Goal: Task Accomplishment & Management: Manage account settings

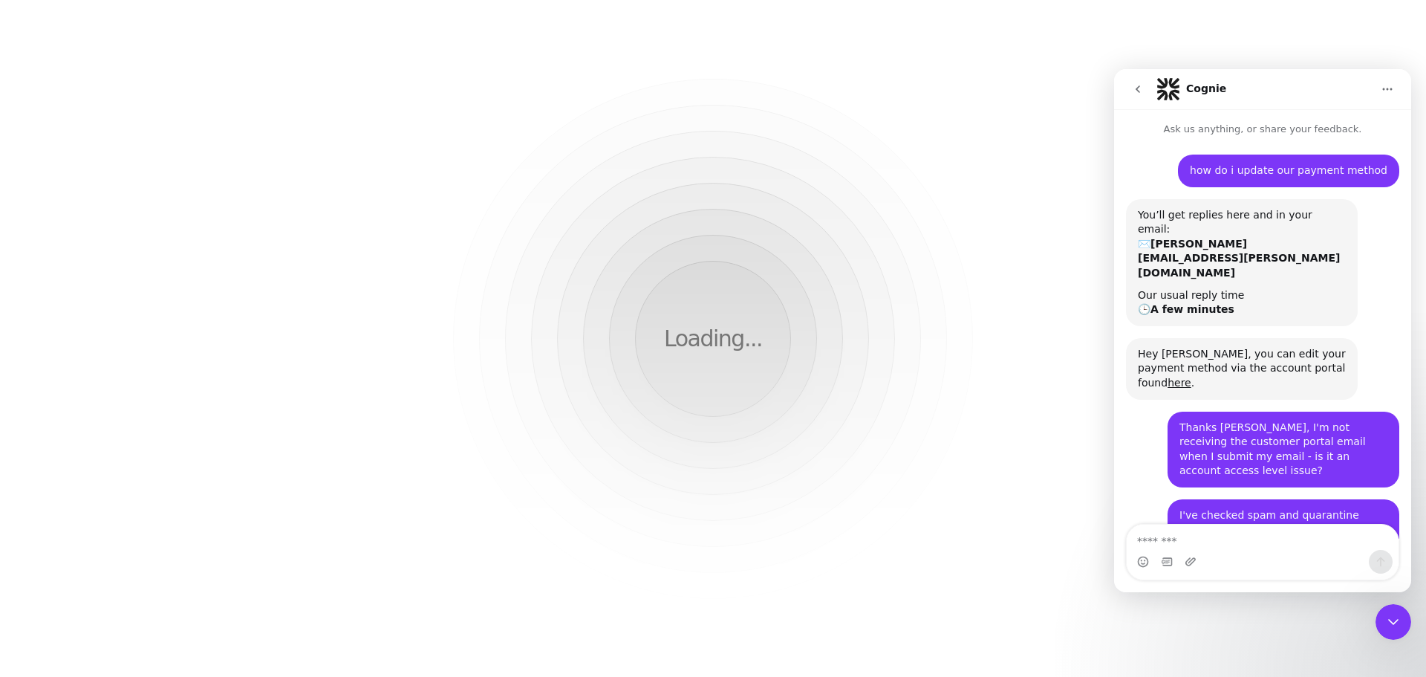
scroll to position [347, 0]
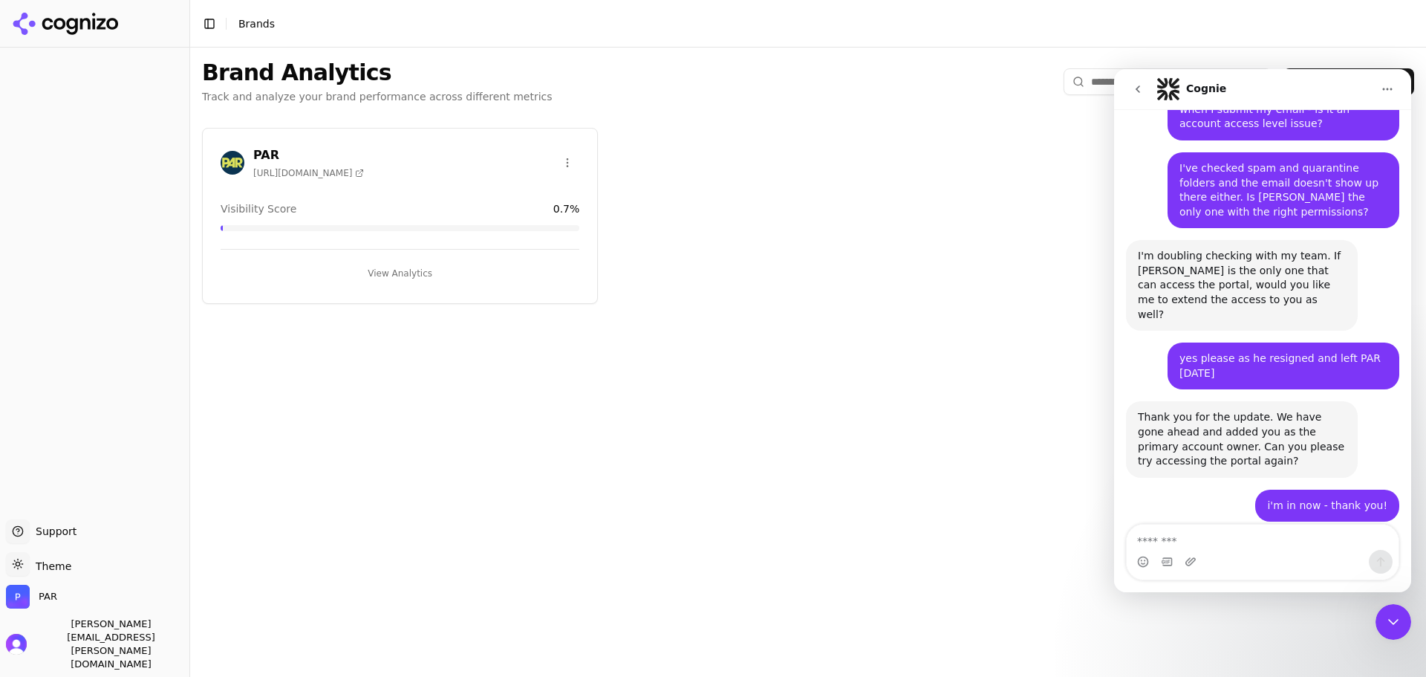
click at [1131, 91] on button "go back" at bounding box center [1138, 89] width 28 height 28
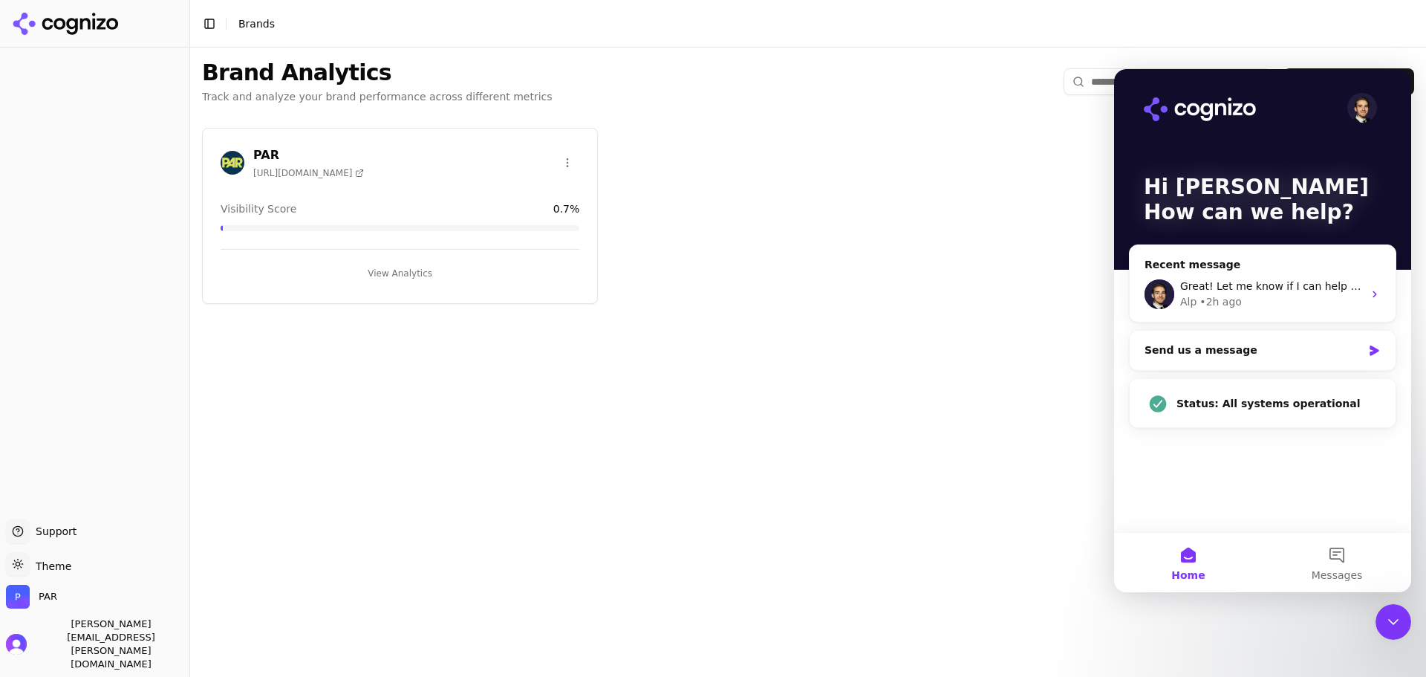
scroll to position [0, 0]
click at [88, 654] on span "[PERSON_NAME][EMAIL_ADDRESS][PERSON_NAME][DOMAIN_NAME]" at bounding box center [108, 643] width 151 height 53
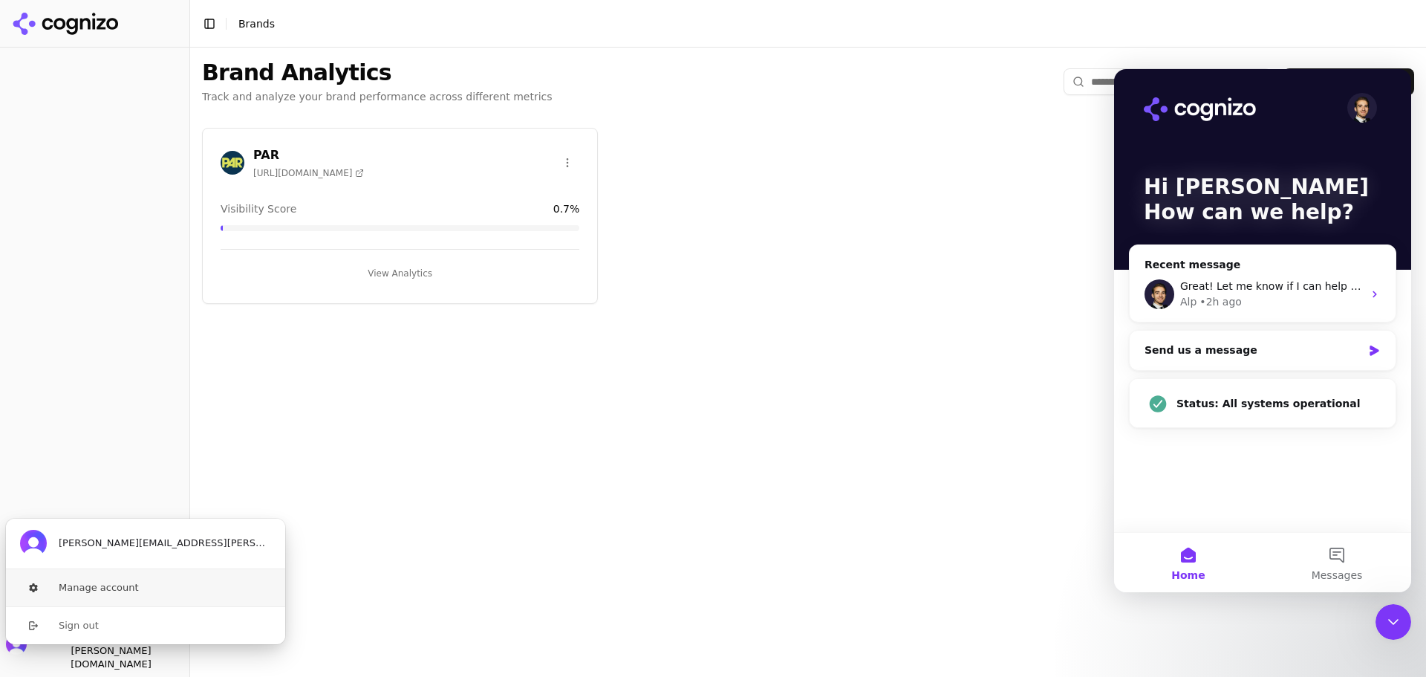
click at [120, 580] on button "Manage account" at bounding box center [145, 587] width 281 height 37
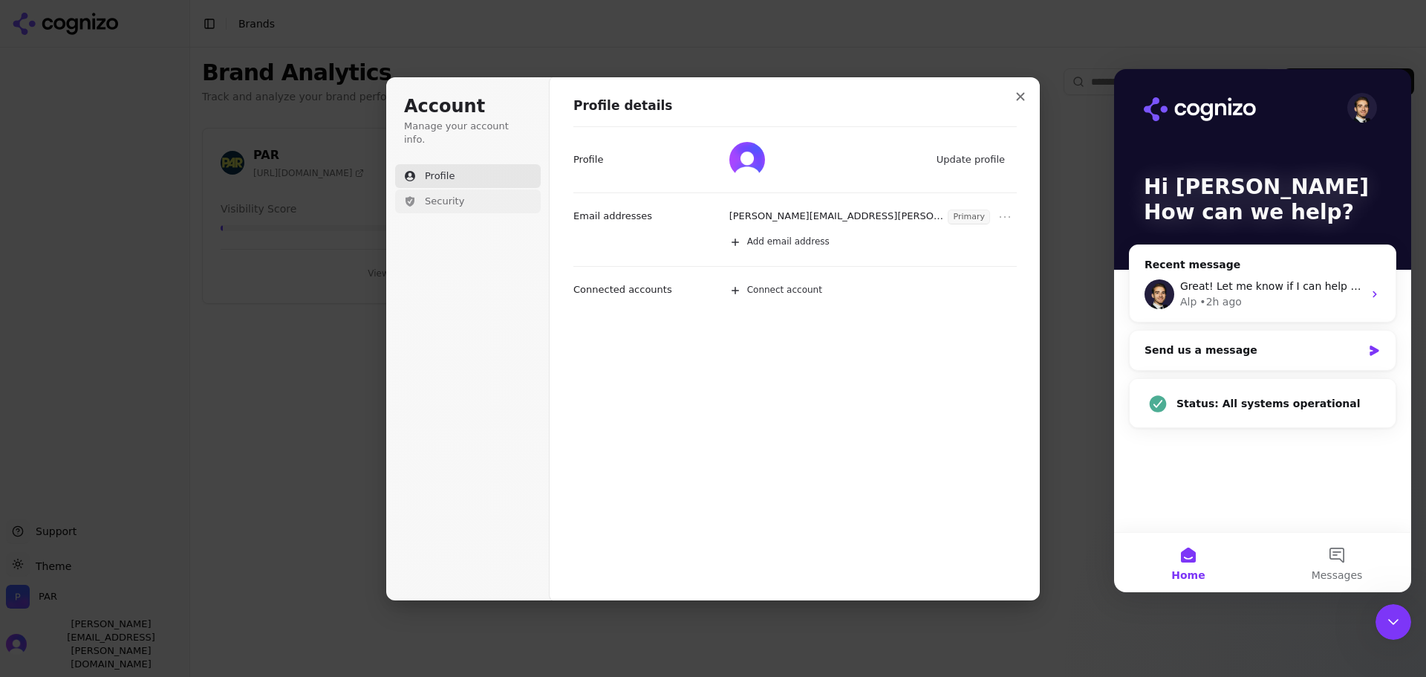
click at [442, 195] on span "Security" at bounding box center [444, 201] width 39 height 13
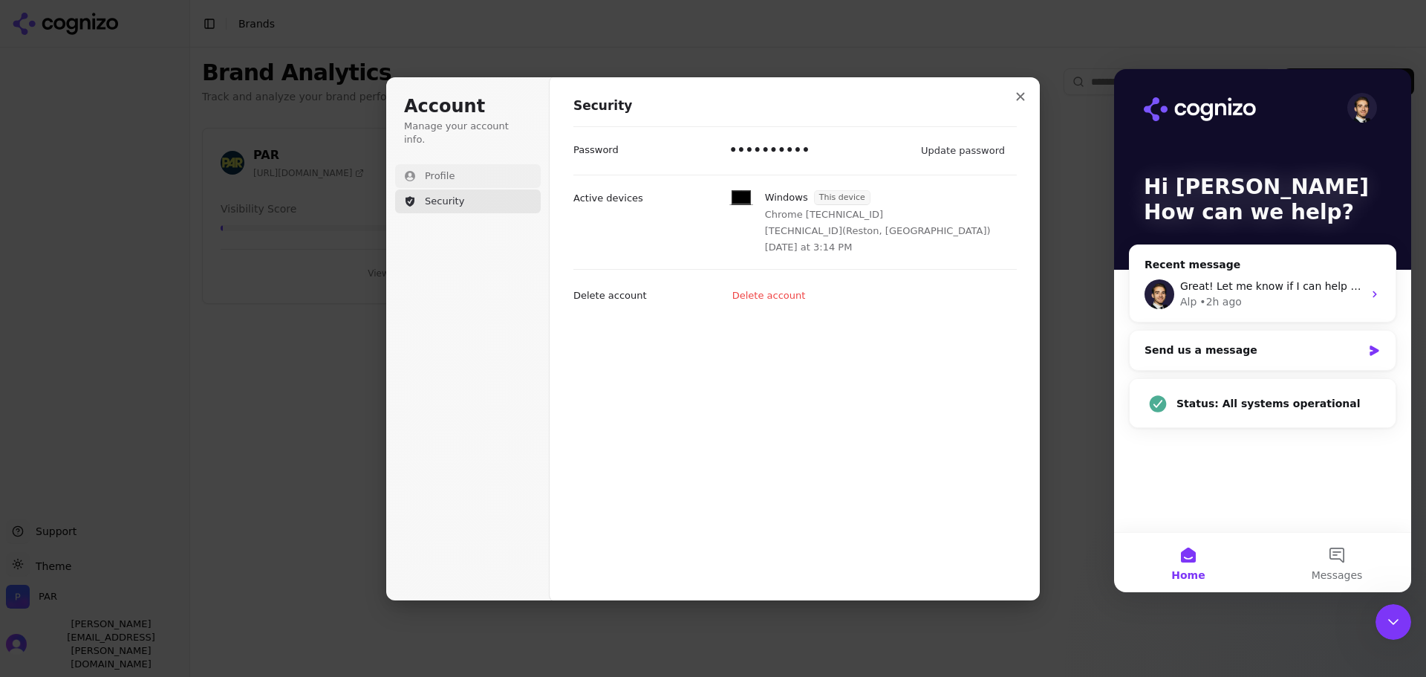
click at [447, 169] on span "Profile" at bounding box center [440, 175] width 30 height 13
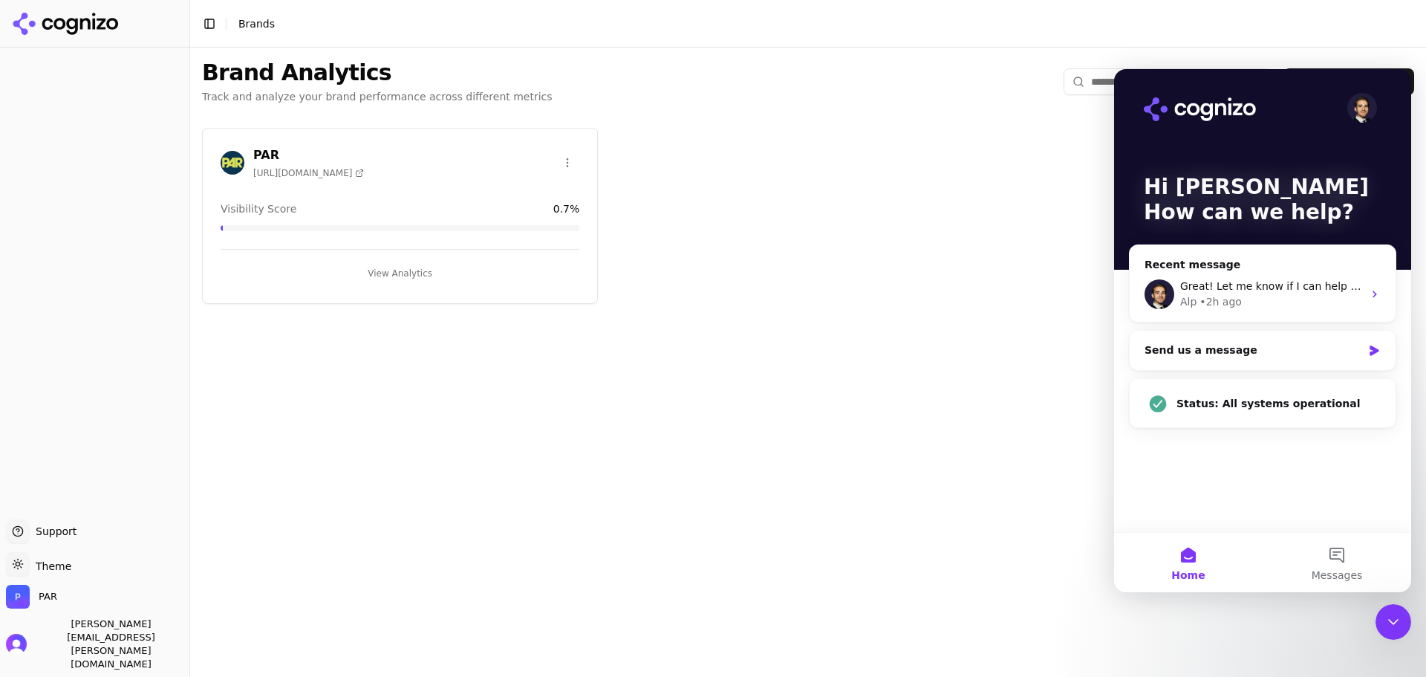
click at [58, 614] on div "PAR" at bounding box center [95, 600] width 178 height 30
click at [47, 603] on span "PAR" at bounding box center [48, 596] width 19 height 13
click at [252, 579] on button "Manage" at bounding box center [242, 586] width 58 height 18
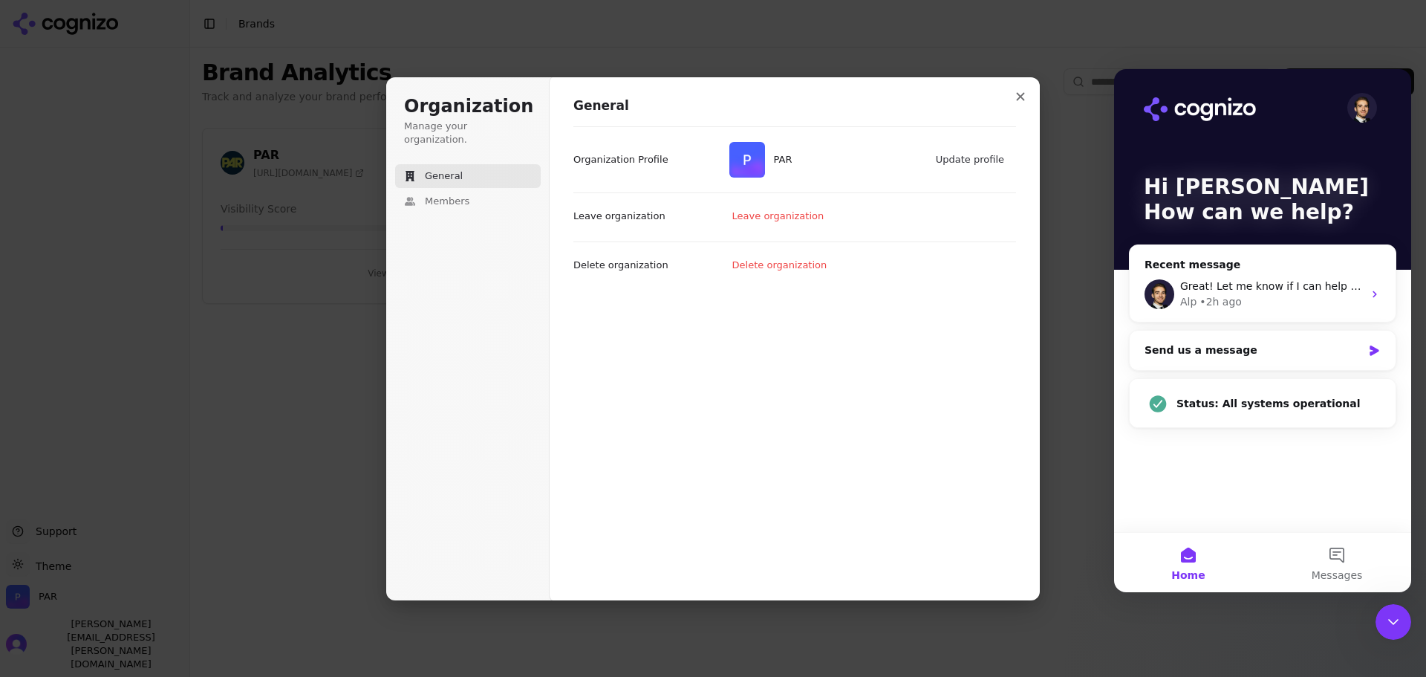
click at [1407, 625] on div "Close Intercom Messenger" at bounding box center [1394, 622] width 36 height 36
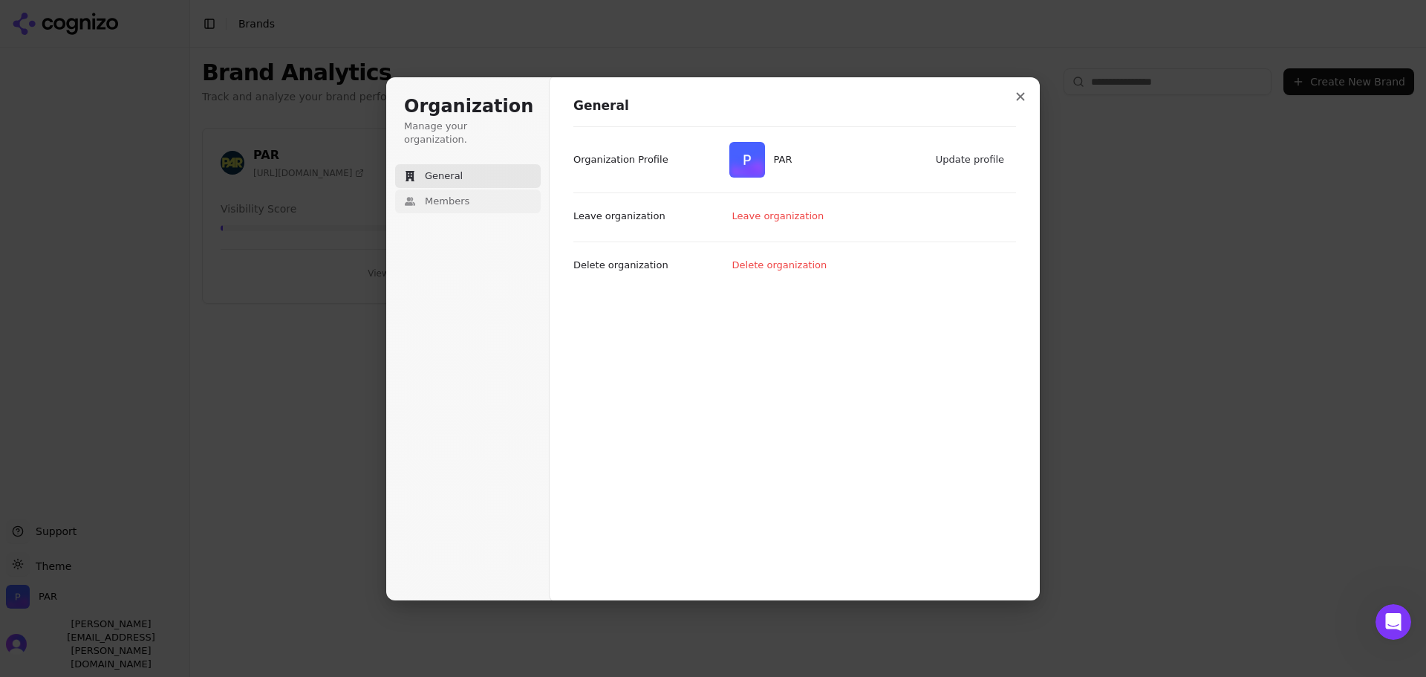
click at [493, 189] on button "Members" at bounding box center [468, 201] width 146 height 24
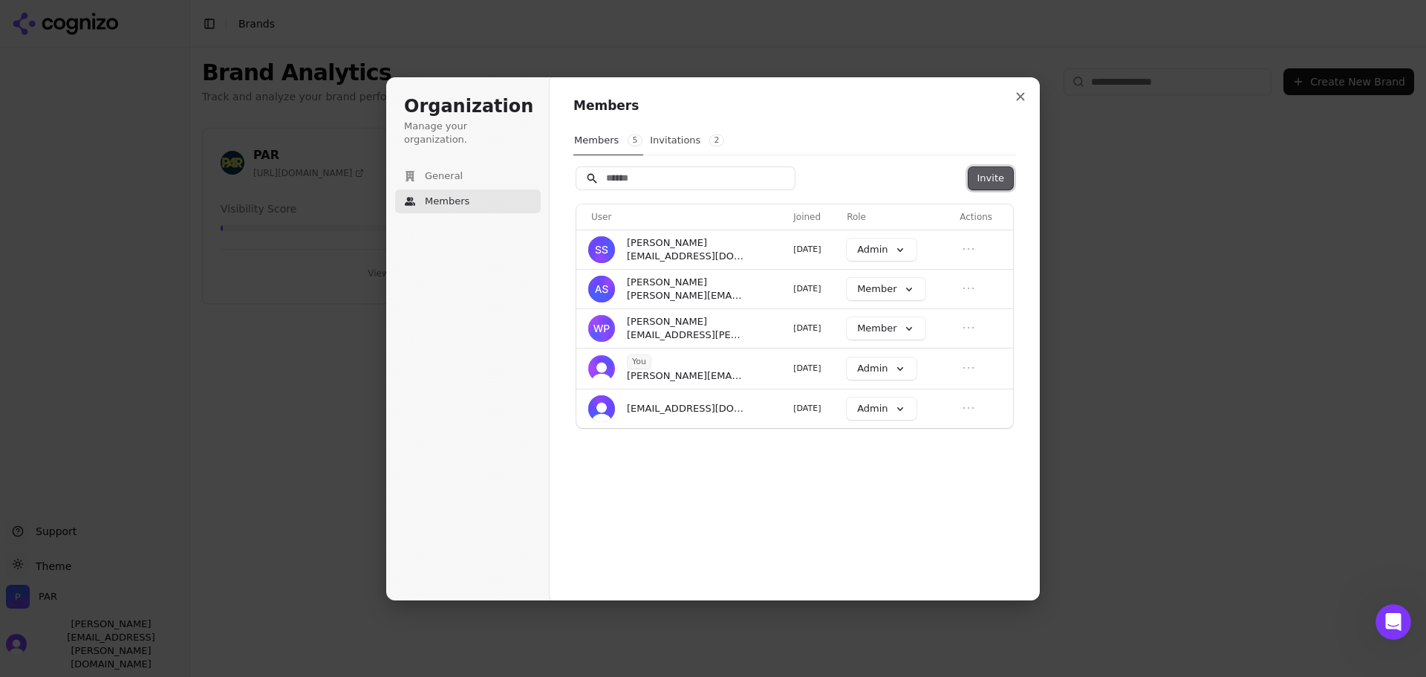
click at [983, 184] on button "Invite" at bounding box center [991, 178] width 45 height 22
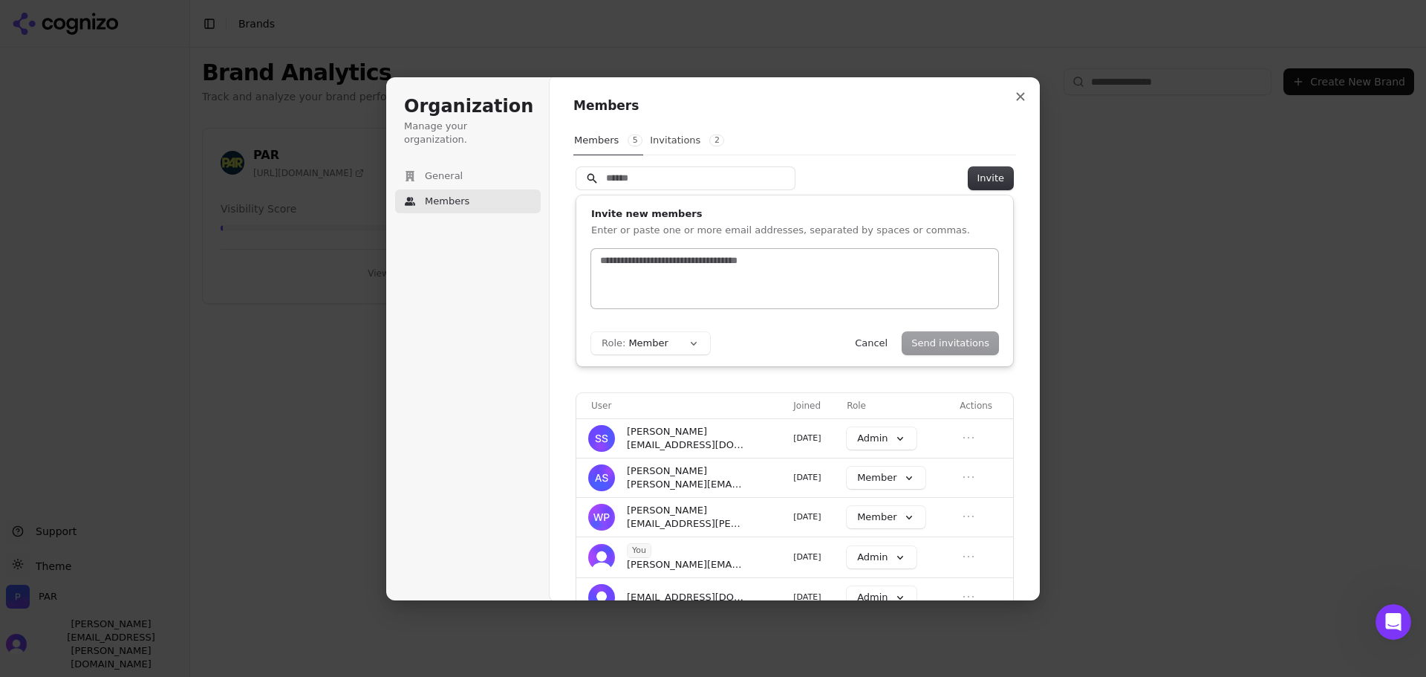
click at [749, 259] on input "text" at bounding box center [794, 260] width 395 height 15
type input "**********"
click at [686, 343] on button "Role: Member" at bounding box center [650, 343] width 119 height 22
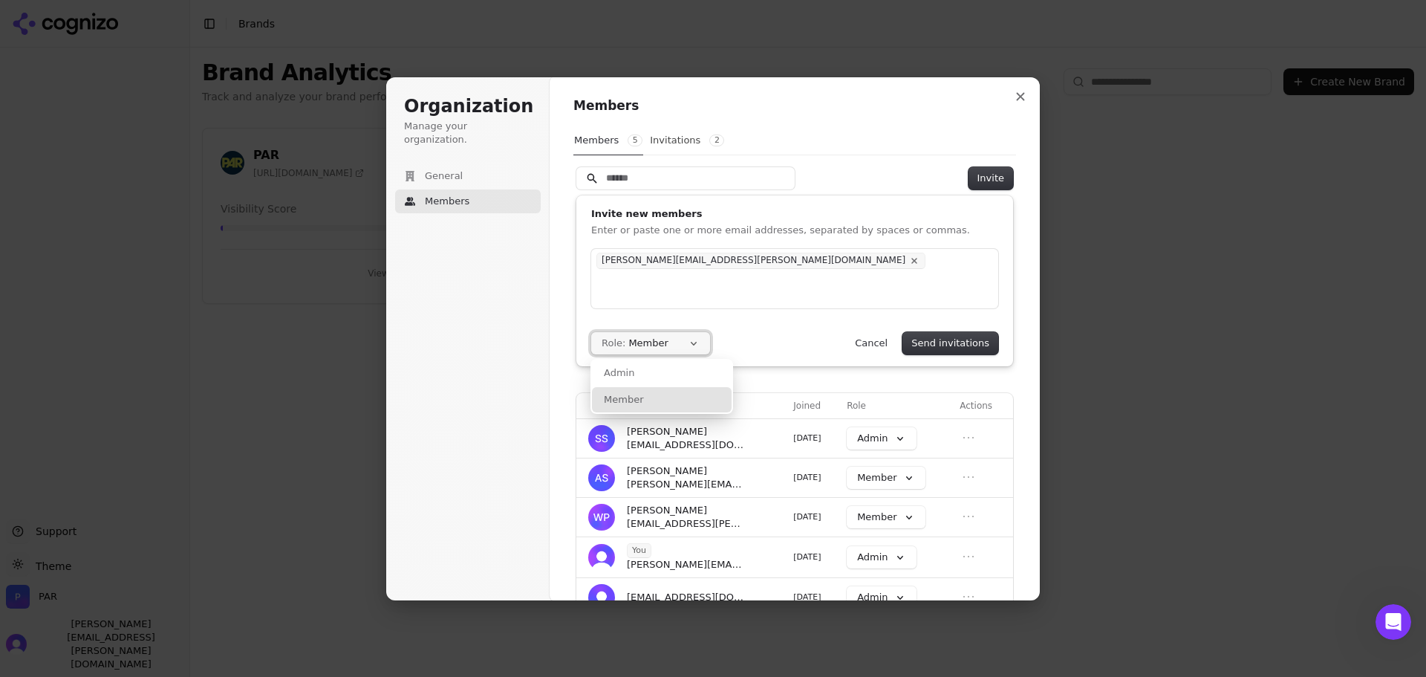
click at [686, 343] on button "Role: Member" at bounding box center [650, 343] width 119 height 22
click at [911, 339] on button "Send invitations" at bounding box center [950, 343] width 96 height 22
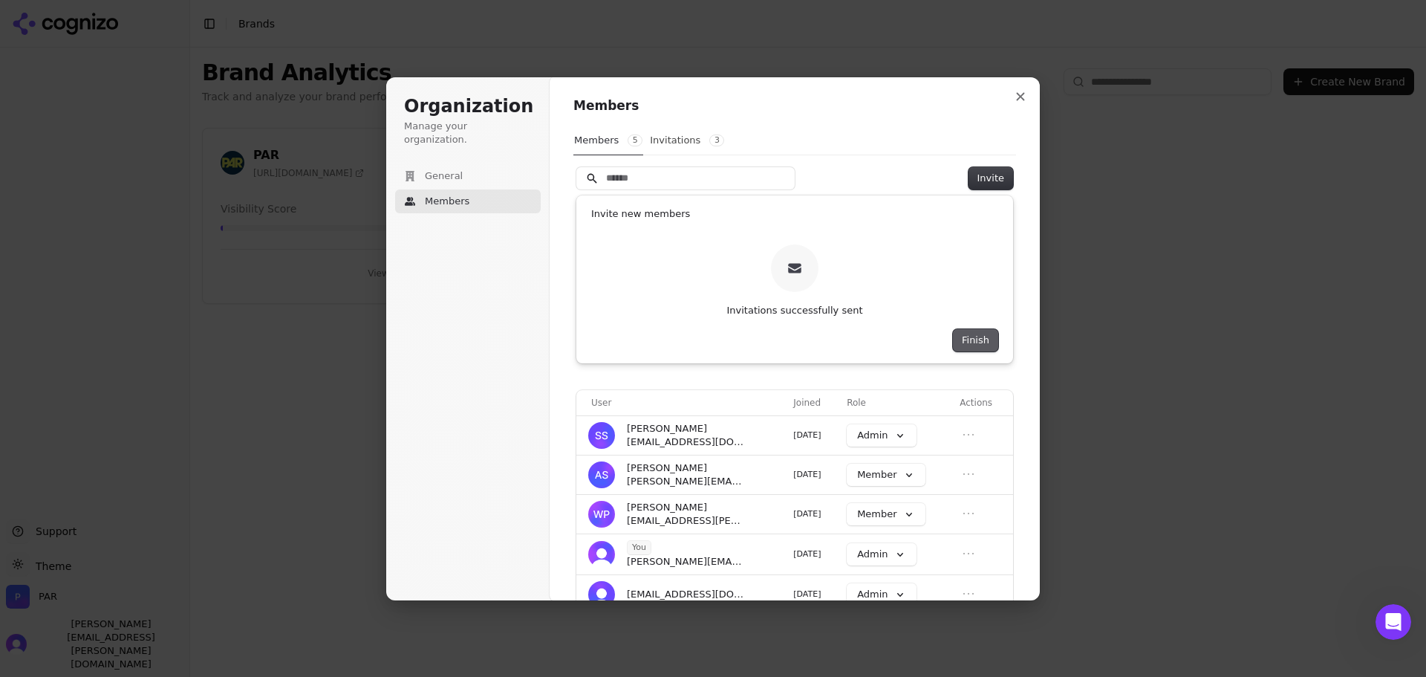
click at [978, 341] on button "Finish" at bounding box center [975, 340] width 45 height 22
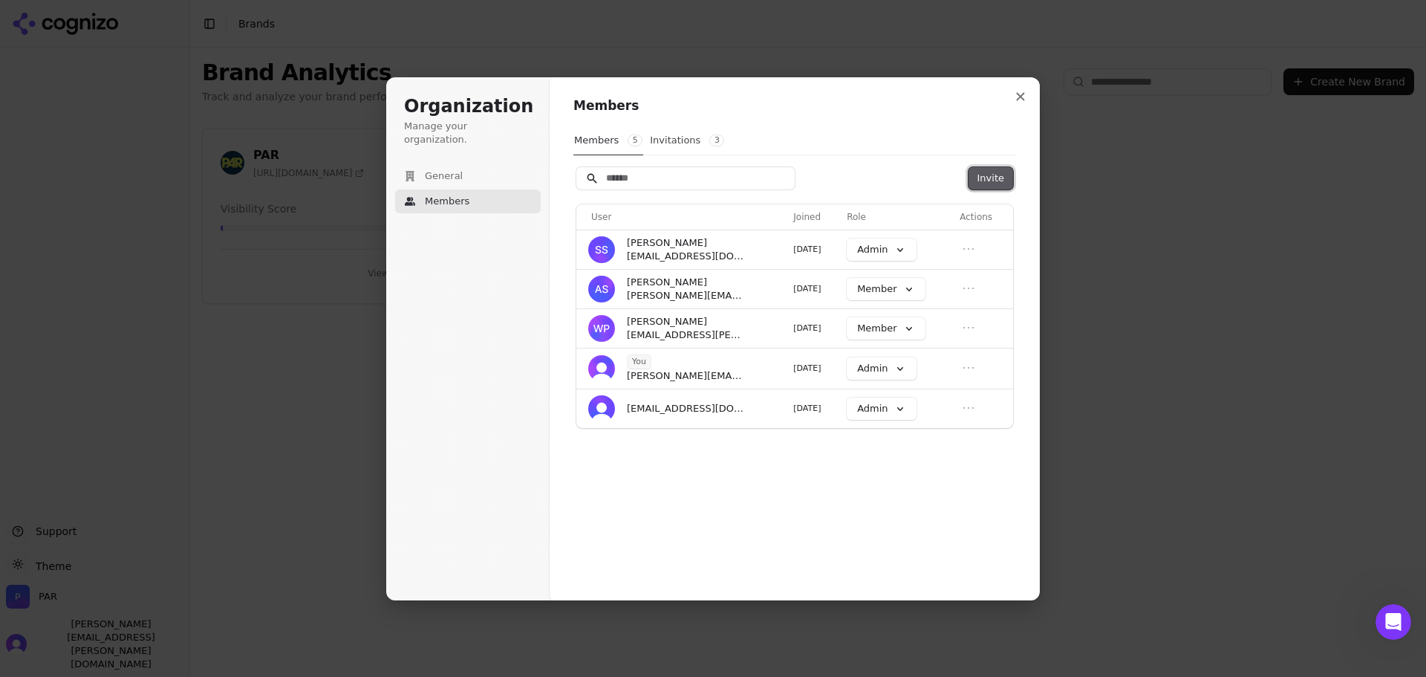
click at [992, 175] on button "Invite" at bounding box center [991, 178] width 45 height 22
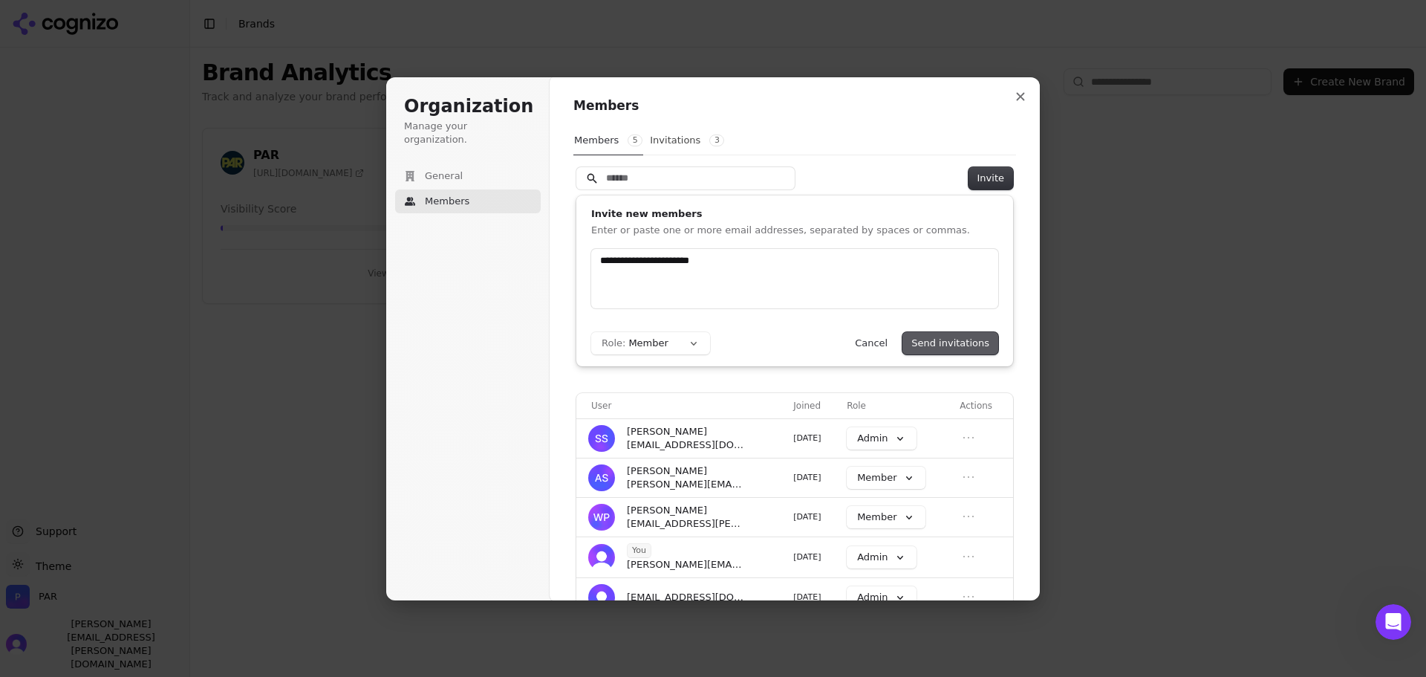
type input "**********"
click at [950, 344] on button "Send invitations" at bounding box center [950, 343] width 96 height 22
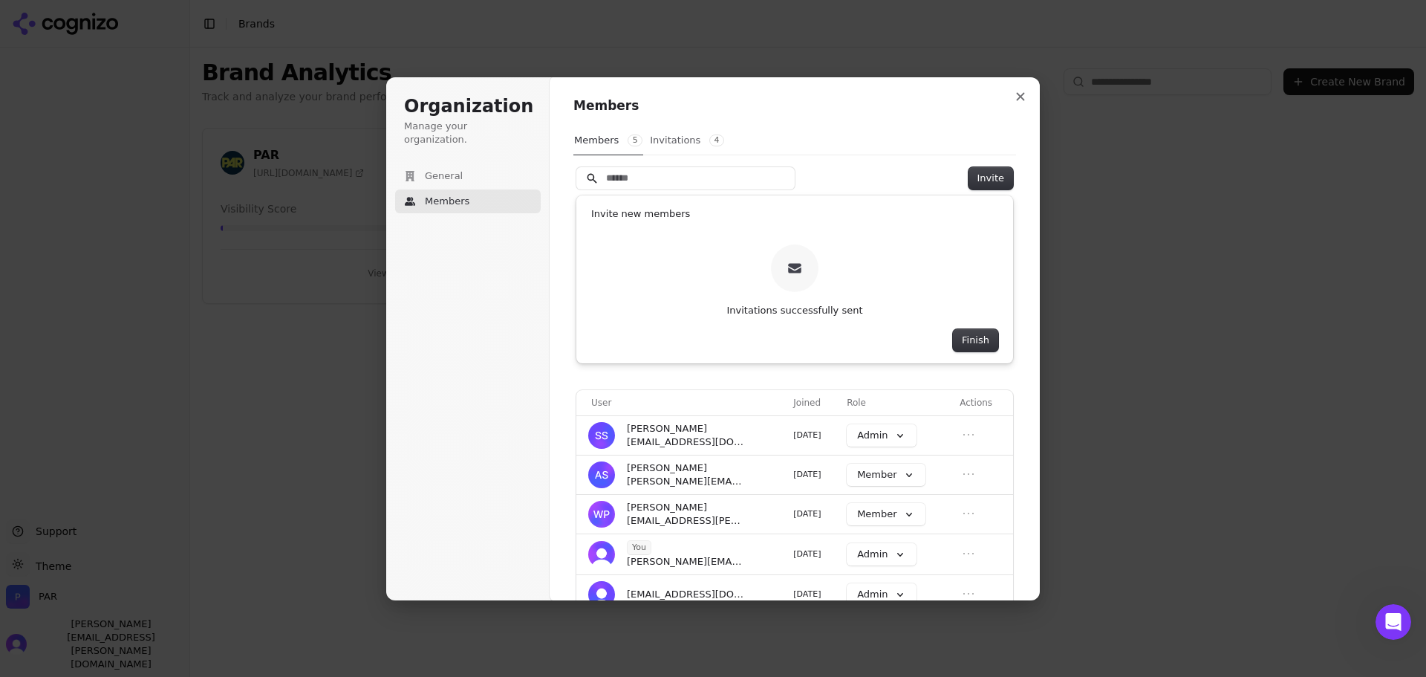
click at [686, 149] on button "Invitations 4" at bounding box center [687, 140] width 76 height 28
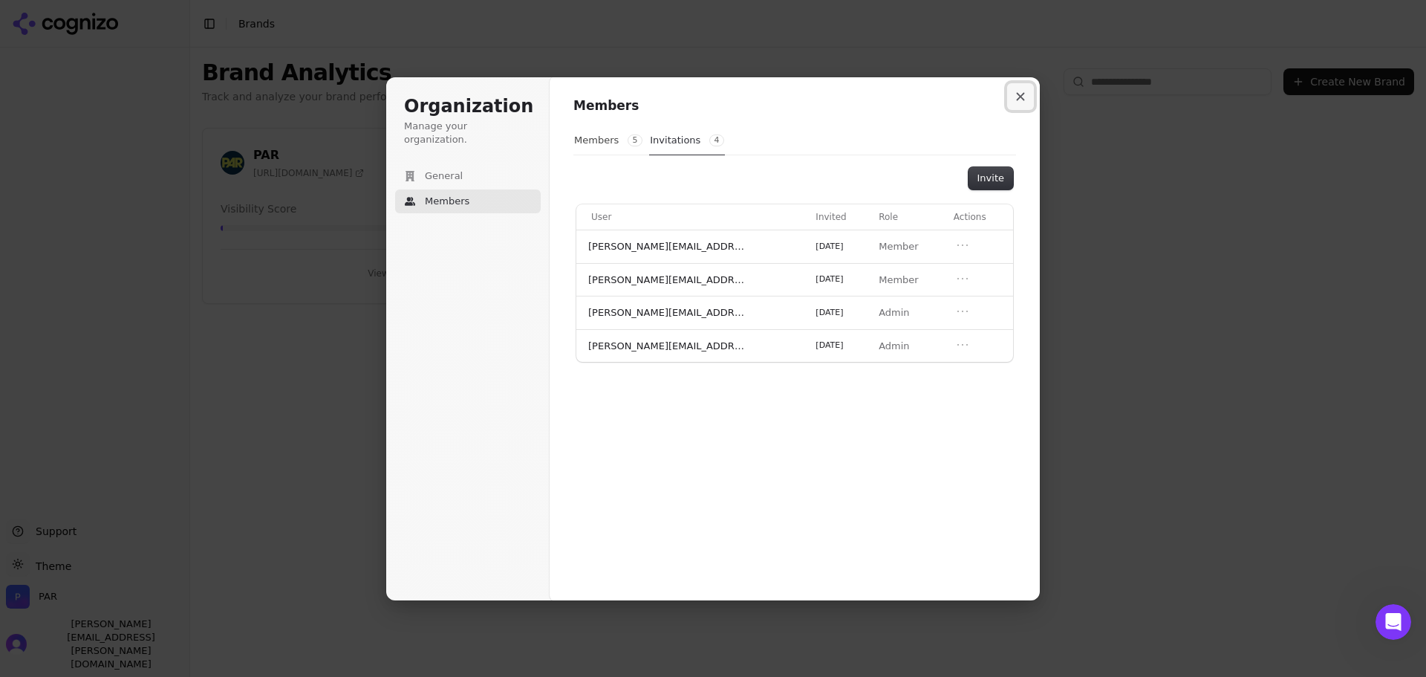
click at [1020, 104] on button "Close modal" at bounding box center [1020, 96] width 27 height 27
